Goal: Task Accomplishment & Management: Use online tool/utility

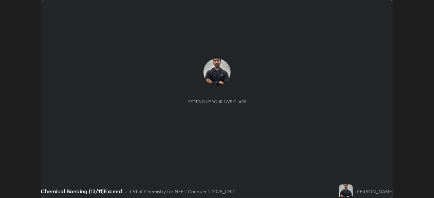
scroll to position [198, 434]
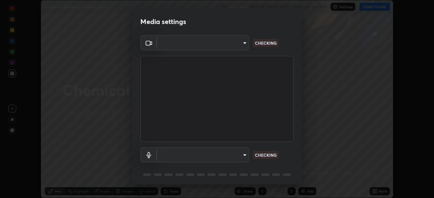
type input "ad6597066c7fc2f7d8a9df135791801f2c5e1b342417c3fbae4c684dc851fcd2"
type input "6c5f27f7fd62254699a83ab764337deb6757b351bfc8fa0988cc7da684c50376"
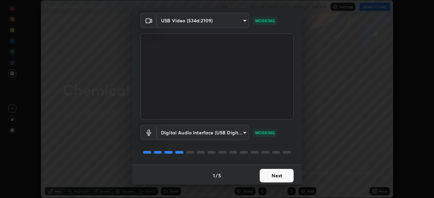
scroll to position [24, 0]
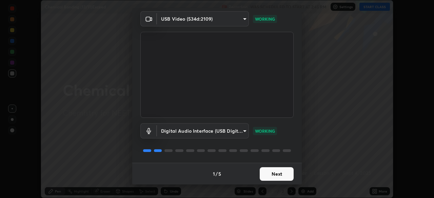
click at [279, 175] on button "Next" at bounding box center [277, 175] width 34 height 14
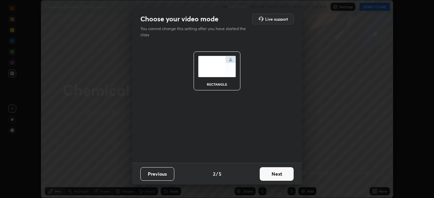
scroll to position [0, 0]
click at [278, 174] on button "Next" at bounding box center [277, 175] width 34 height 14
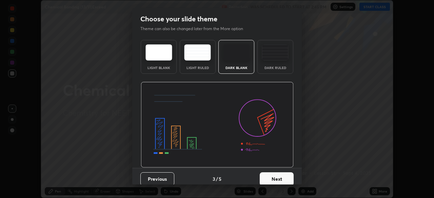
click at [277, 174] on button "Next" at bounding box center [277, 180] width 34 height 14
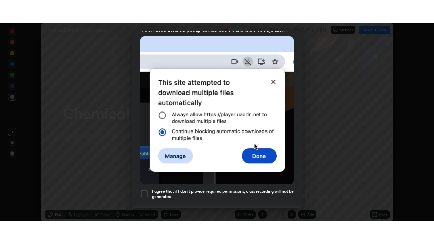
scroll to position [162, 0]
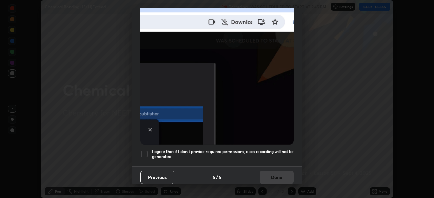
click at [227, 149] on h5 "I agree that if I don't provide required permissions, class recording will not …" at bounding box center [223, 154] width 142 height 11
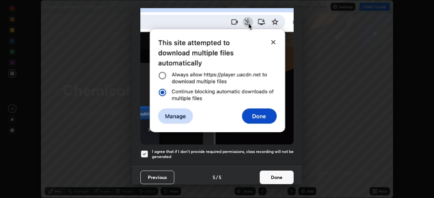
click at [269, 171] on button "Done" at bounding box center [277, 178] width 34 height 14
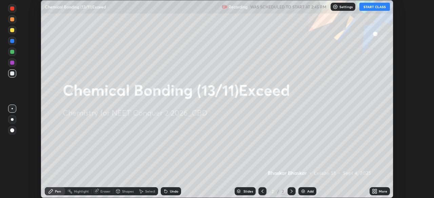
click at [305, 190] on div "Add" at bounding box center [307, 192] width 18 height 8
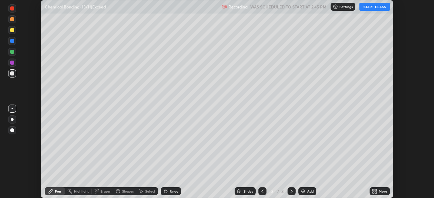
click at [376, 193] on icon at bounding box center [376, 193] width 2 height 2
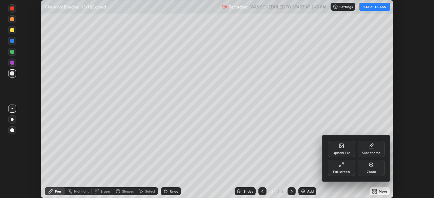
click at [341, 171] on div "Full screen" at bounding box center [341, 172] width 17 height 3
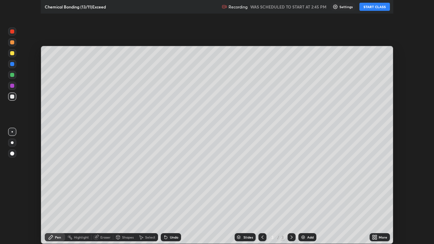
scroll to position [244, 434]
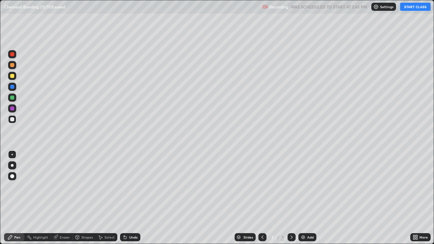
click at [413, 8] on button "START CLASS" at bounding box center [415, 7] width 31 height 8
click at [16, 167] on div at bounding box center [12, 165] width 8 height 8
click at [131, 198] on div "Undo" at bounding box center [133, 237] width 8 height 3
click at [12, 75] on div at bounding box center [12, 76] width 4 height 4
click at [16, 119] on div at bounding box center [12, 119] width 8 height 8
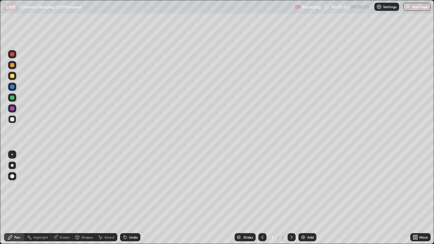
click at [310, 198] on div "Add" at bounding box center [310, 237] width 6 height 3
click at [305, 198] on div "Add" at bounding box center [307, 237] width 18 height 8
click at [130, 198] on div "Undo" at bounding box center [133, 237] width 8 height 3
click at [129, 198] on div "Undo" at bounding box center [133, 237] width 8 height 3
click at [12, 76] on div at bounding box center [12, 76] width 4 height 4
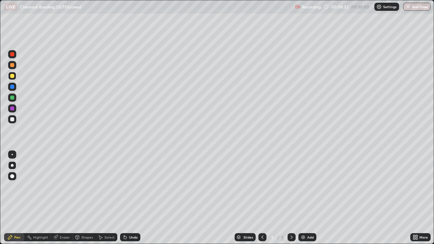
click at [61, 198] on div "Eraser" at bounding box center [65, 237] width 10 height 3
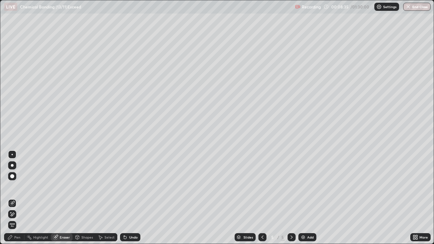
click at [17, 198] on div "Pen" at bounding box center [14, 237] width 20 height 8
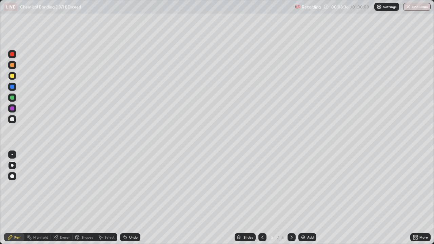
click at [13, 119] on div at bounding box center [12, 119] width 4 height 4
click at [14, 76] on div at bounding box center [12, 76] width 4 height 4
click at [132, 198] on div "Undo" at bounding box center [133, 237] width 8 height 3
click at [135, 198] on div "Undo" at bounding box center [133, 237] width 8 height 3
click at [135, 198] on div "Undo" at bounding box center [130, 237] width 20 height 8
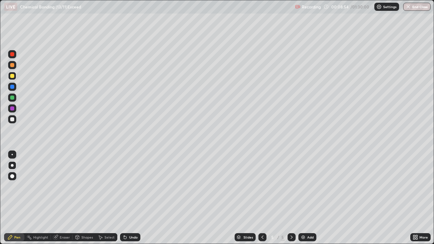
click at [135, 198] on div "Undo" at bounding box center [130, 237] width 20 height 8
click at [133, 198] on div "Undo" at bounding box center [133, 237] width 8 height 3
click at [13, 98] on div at bounding box center [12, 98] width 4 height 4
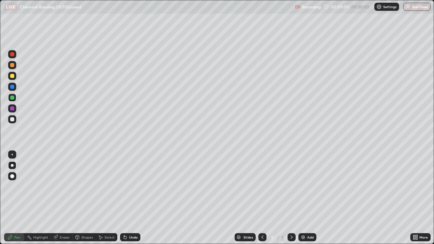
click at [134, 198] on div "Undo" at bounding box center [133, 237] width 8 height 3
click at [136, 198] on div "Undo" at bounding box center [133, 237] width 8 height 3
click at [15, 117] on div at bounding box center [12, 119] width 8 height 8
click at [13, 76] on div at bounding box center [12, 76] width 4 height 4
click at [12, 155] on div at bounding box center [12, 154] width 1 height 1
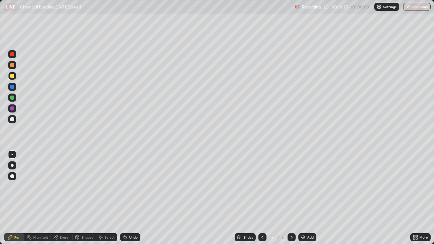
click at [134, 198] on div "Undo" at bounding box center [133, 237] width 8 height 3
click at [12, 65] on div at bounding box center [12, 65] width 4 height 4
click at [13, 117] on div at bounding box center [12, 119] width 8 height 8
click at [12, 165] on div at bounding box center [12, 165] width 3 height 3
click at [133, 198] on div "Undo" at bounding box center [133, 237] width 8 height 3
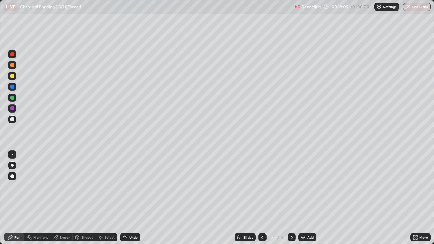
click at [134, 198] on div "Undo" at bounding box center [130, 237] width 20 height 8
click at [133, 198] on div "Undo" at bounding box center [130, 237] width 20 height 8
click at [134, 198] on div "Undo" at bounding box center [133, 237] width 8 height 3
click at [64, 198] on div "Eraser" at bounding box center [62, 237] width 22 height 8
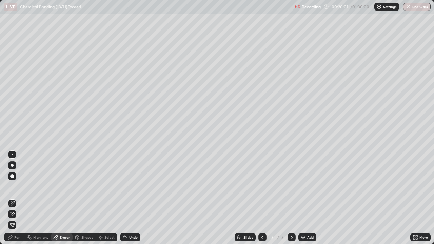
click at [14, 198] on div "Pen" at bounding box center [17, 237] width 6 height 3
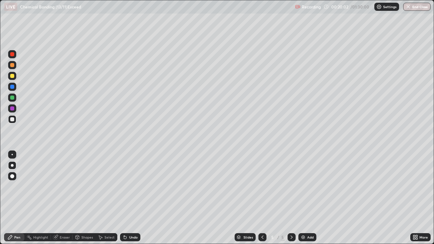
click at [13, 65] on div at bounding box center [12, 65] width 4 height 4
click at [15, 119] on div at bounding box center [12, 119] width 8 height 8
click at [63, 198] on div "Eraser" at bounding box center [65, 237] width 10 height 3
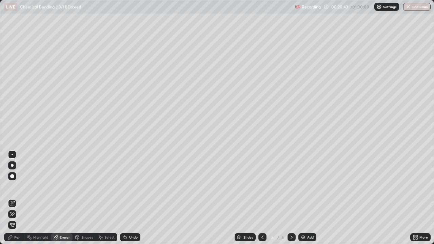
click at [12, 198] on div "Pen" at bounding box center [14, 237] width 20 height 8
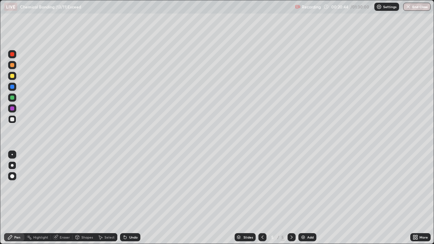
click at [13, 65] on div at bounding box center [12, 65] width 4 height 4
click at [16, 117] on div at bounding box center [12, 119] width 8 height 8
click at [306, 198] on div "Add" at bounding box center [307, 237] width 18 height 8
click at [309, 198] on div "Add" at bounding box center [310, 237] width 6 height 3
click at [14, 77] on div at bounding box center [12, 76] width 4 height 4
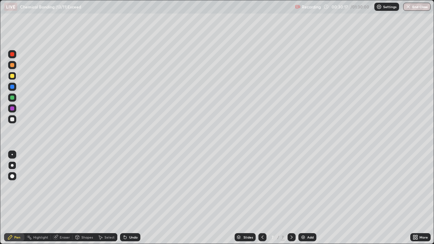
click at [15, 120] on div at bounding box center [12, 119] width 8 height 8
click at [13, 99] on div at bounding box center [12, 98] width 4 height 4
click at [16, 119] on div at bounding box center [12, 119] width 8 height 8
click at [306, 198] on div "Add" at bounding box center [307, 237] width 18 height 8
click at [14, 76] on div at bounding box center [12, 76] width 4 height 4
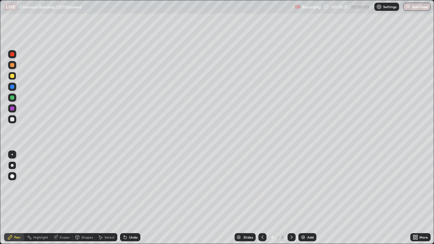
click at [16, 97] on div at bounding box center [12, 98] width 8 height 8
click at [15, 118] on div at bounding box center [12, 119] width 8 height 8
click at [12, 76] on div at bounding box center [12, 76] width 4 height 4
click at [307, 198] on div "Add" at bounding box center [307, 237] width 18 height 8
click at [13, 119] on div at bounding box center [12, 119] width 4 height 4
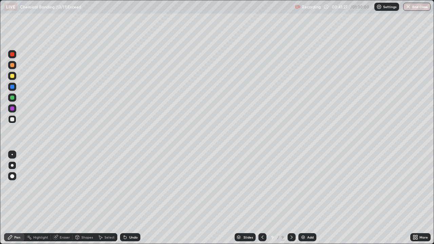
click at [13, 65] on div at bounding box center [12, 65] width 4 height 4
click at [16, 118] on div at bounding box center [12, 119] width 8 height 8
click at [310, 198] on div "Add" at bounding box center [310, 237] width 6 height 3
click at [15, 77] on div at bounding box center [12, 76] width 8 height 8
click at [311, 198] on div "Add" at bounding box center [310, 237] width 6 height 3
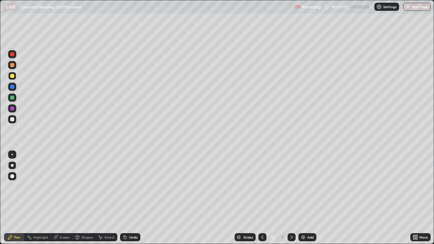
click at [15, 119] on div at bounding box center [12, 119] width 8 height 8
click at [131, 198] on div "Undo" at bounding box center [130, 237] width 20 height 8
click at [132, 198] on div "Undo" at bounding box center [130, 237] width 20 height 8
click at [134, 198] on div "Undo" at bounding box center [130, 237] width 20 height 8
click at [12, 75] on div at bounding box center [12, 76] width 4 height 4
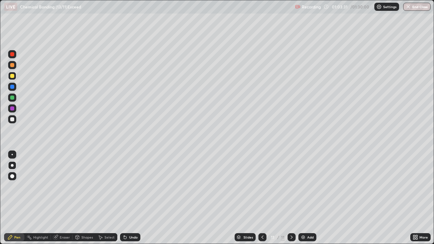
click at [308, 198] on div "Add" at bounding box center [307, 237] width 18 height 8
click at [15, 119] on div at bounding box center [12, 119] width 8 height 8
click at [313, 198] on div "Add" at bounding box center [310, 237] width 6 height 3
click at [14, 75] on div at bounding box center [12, 76] width 4 height 4
click at [261, 198] on icon at bounding box center [262, 237] width 2 height 3
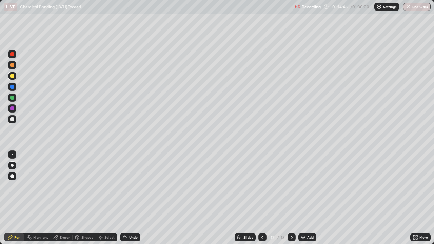
click at [262, 198] on icon at bounding box center [262, 237] width 5 height 5
click at [291, 198] on icon at bounding box center [291, 237] width 5 height 5
click at [13, 98] on div at bounding box center [12, 98] width 4 height 4
click at [14, 74] on div at bounding box center [12, 76] width 8 height 8
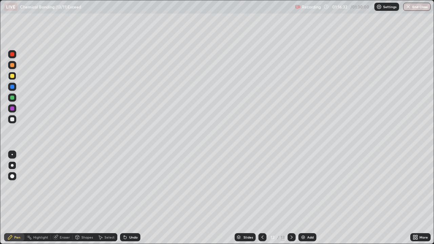
click at [15, 117] on div at bounding box center [12, 119] width 8 height 8
click at [261, 198] on icon at bounding box center [262, 237] width 5 height 5
click at [291, 198] on icon at bounding box center [292, 237] width 2 height 3
click at [291, 198] on icon at bounding box center [291, 237] width 5 height 5
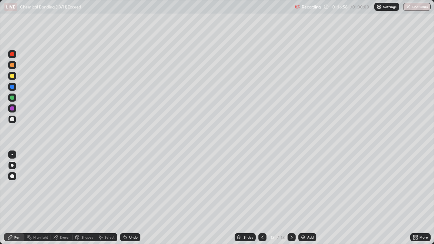
click at [14, 75] on div at bounding box center [12, 76] width 4 height 4
click at [14, 96] on div at bounding box center [12, 98] width 8 height 8
click at [134, 198] on div "Undo" at bounding box center [133, 237] width 8 height 3
click at [136, 198] on div "Undo" at bounding box center [133, 237] width 8 height 3
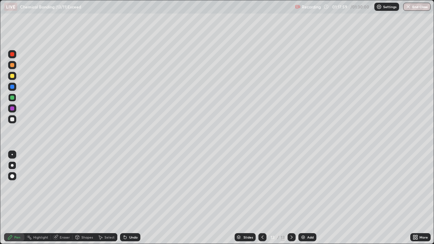
click at [137, 198] on div "Undo" at bounding box center [130, 237] width 20 height 8
click at [134, 198] on div "Undo" at bounding box center [133, 237] width 8 height 3
click at [13, 64] on div at bounding box center [12, 65] width 4 height 4
click at [307, 198] on div "Add" at bounding box center [310, 237] width 6 height 3
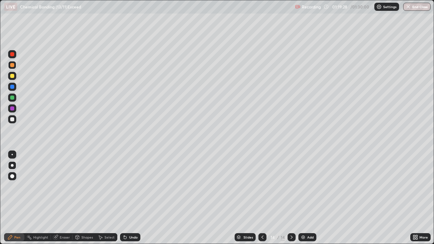
click at [15, 119] on div at bounding box center [12, 119] width 8 height 8
click at [261, 198] on icon at bounding box center [262, 237] width 5 height 5
click at [291, 198] on icon at bounding box center [291, 237] width 5 height 5
click at [262, 198] on icon at bounding box center [262, 237] width 5 height 5
click at [292, 198] on icon at bounding box center [291, 237] width 5 height 5
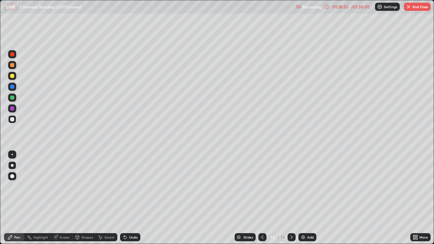
click at [419, 10] on button "End Class" at bounding box center [417, 7] width 27 height 8
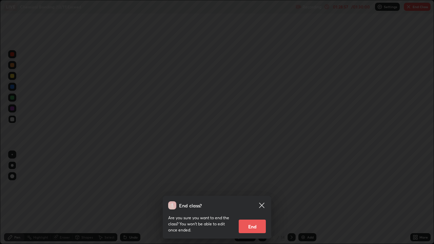
click at [261, 198] on button "End" at bounding box center [252, 227] width 27 height 14
